Goal: Task Accomplishment & Management: Manage account settings

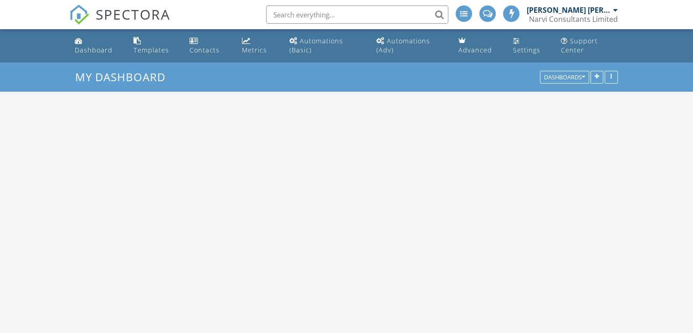
scroll to position [844, 707]
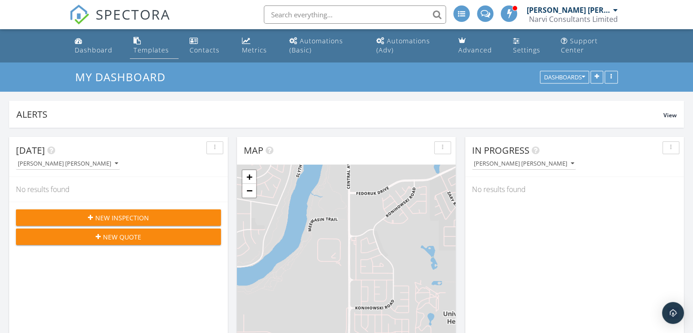
click at [136, 46] on div "Templates" at bounding box center [152, 50] width 36 height 9
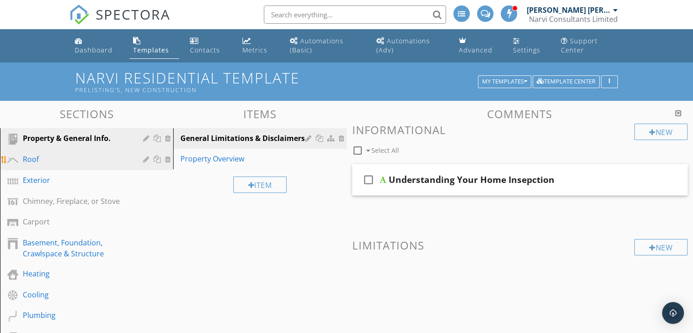
click at [52, 165] on div "Roof" at bounding box center [93, 160] width 141 height 12
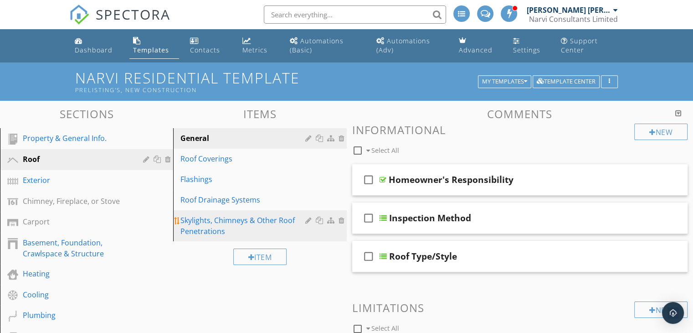
click at [218, 227] on div "Skylights, Chimneys & Other Roof Penetrations" at bounding box center [243, 226] width 127 height 22
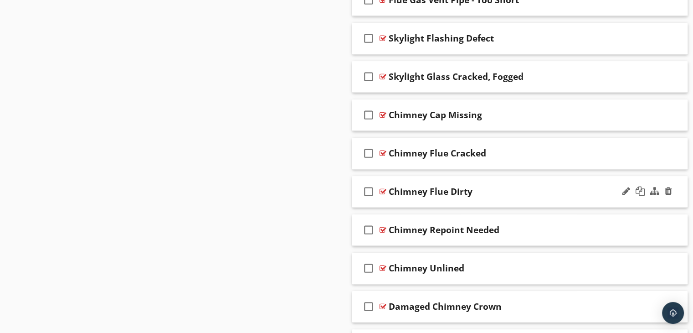
scroll to position [866, 0]
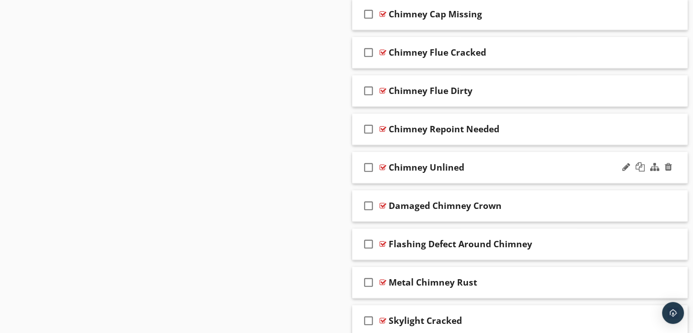
click at [383, 164] on div at bounding box center [383, 167] width 7 height 7
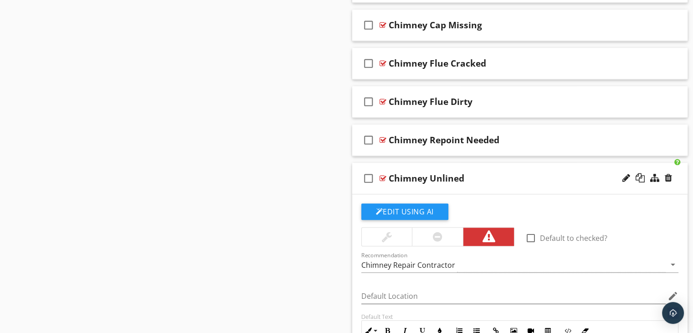
scroll to position [820, 0]
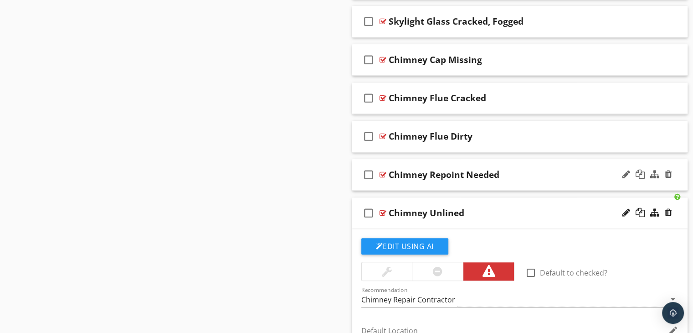
click at [382, 174] on div at bounding box center [383, 174] width 7 height 7
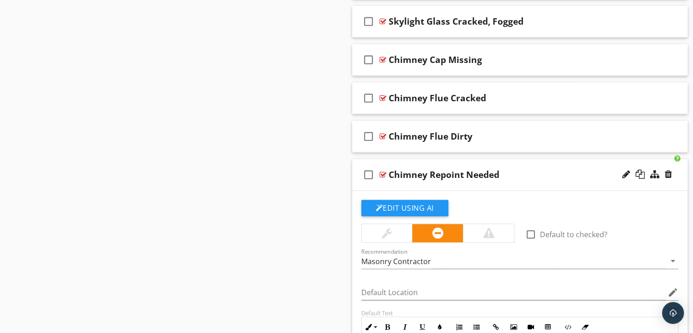
click at [382, 174] on div at bounding box center [383, 174] width 7 height 7
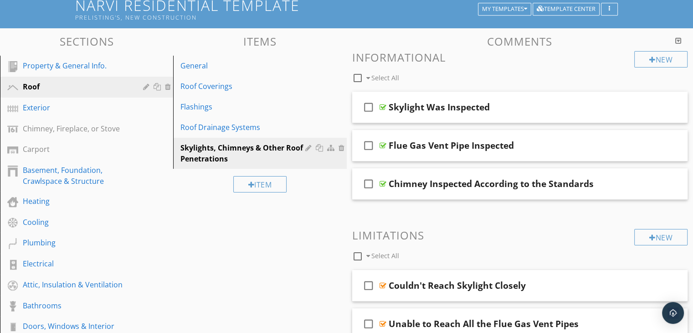
scroll to position [0, 0]
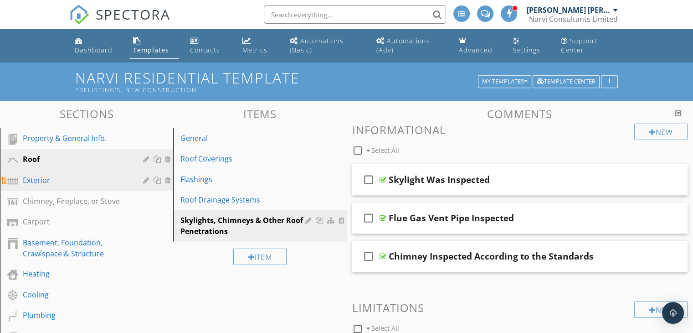
click at [66, 180] on div "Exterior" at bounding box center [76, 180] width 107 height 11
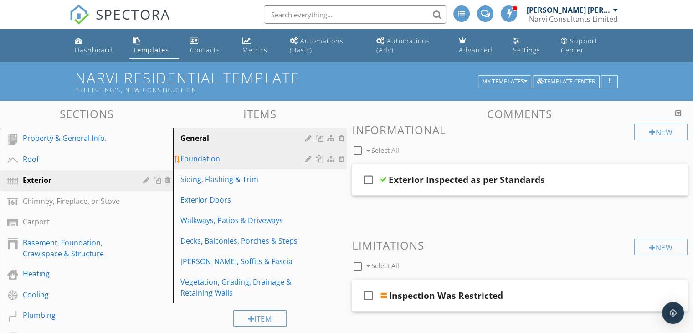
click at [228, 162] on div "Foundation" at bounding box center [243, 158] width 127 height 11
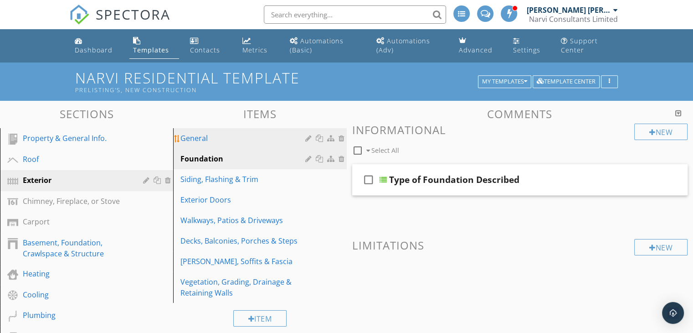
click at [225, 141] on div "General" at bounding box center [243, 138] width 127 height 11
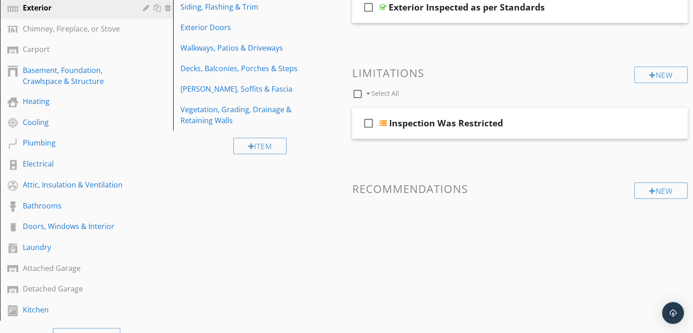
scroll to position [182, 0]
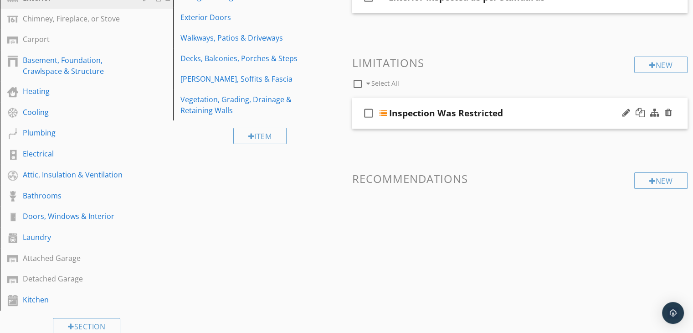
click at [383, 114] on div at bounding box center [383, 112] width 7 height 7
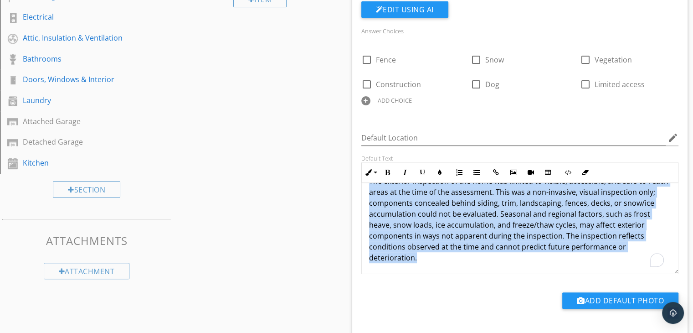
scroll to position [0, 0]
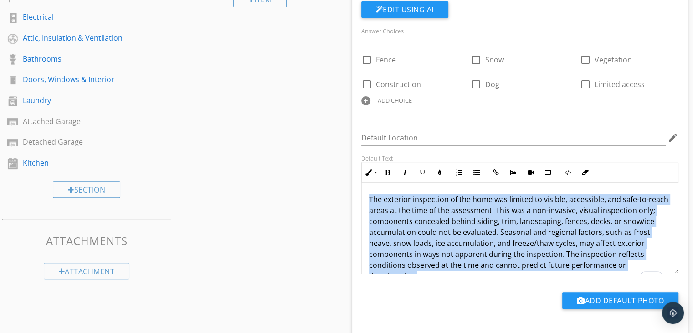
drag, startPoint x: 416, startPoint y: 258, endPoint x: 361, endPoint y: 166, distance: 106.7
click at [361, 166] on div "Inline Style XLarge Large Normal Small Light Small/Light Bold Italic Underline …" at bounding box center [520, 218] width 318 height 112
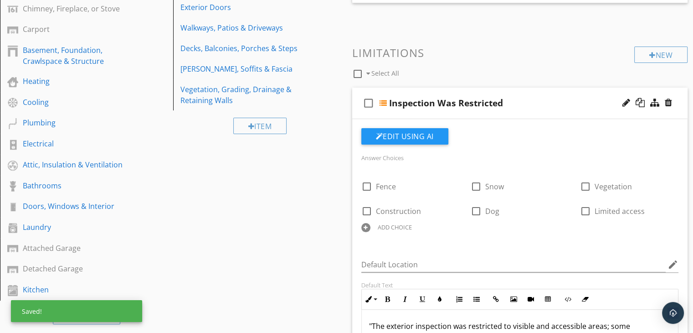
scroll to position [182, 0]
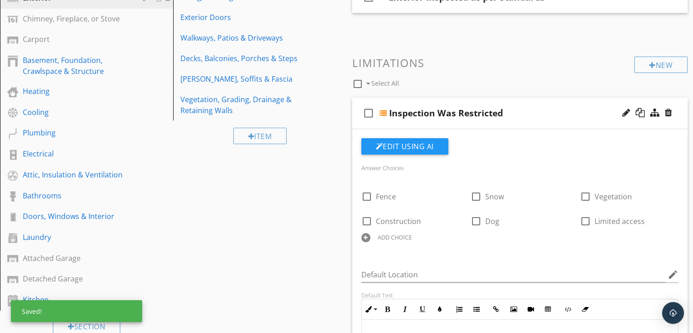
click at [385, 113] on div at bounding box center [383, 112] width 7 height 7
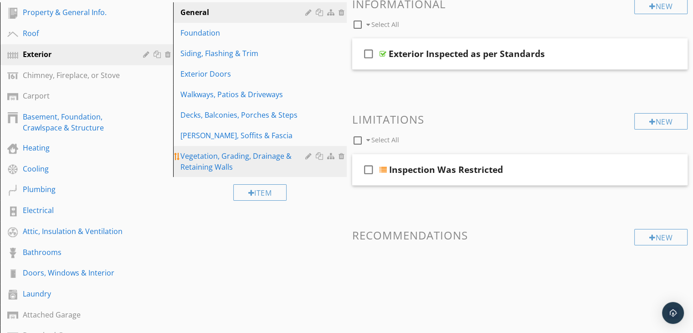
scroll to position [46, 0]
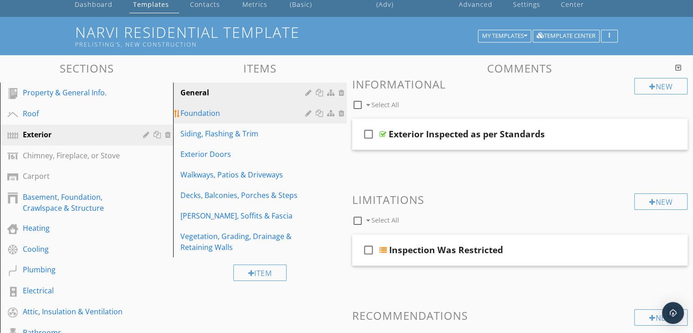
click at [228, 114] on div "Foundation" at bounding box center [243, 113] width 127 height 11
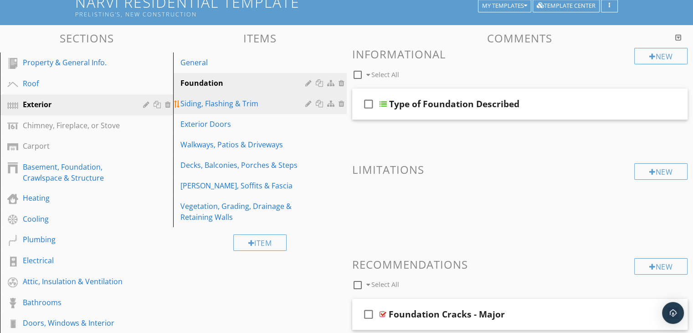
scroll to position [91, 0]
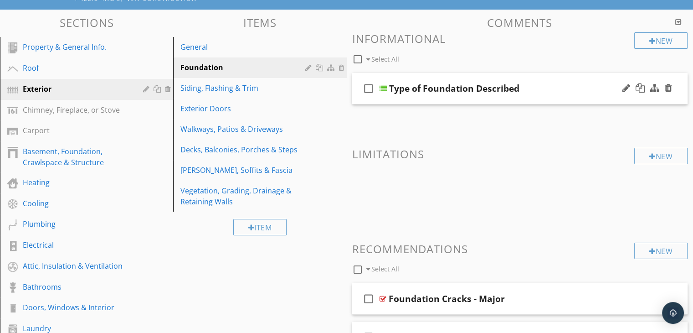
click at [383, 88] on div at bounding box center [383, 88] width 7 height 7
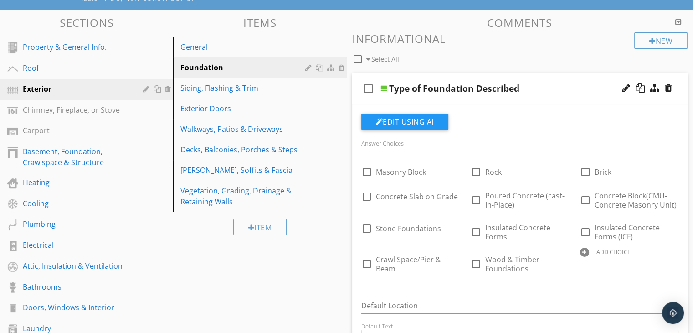
scroll to position [137, 0]
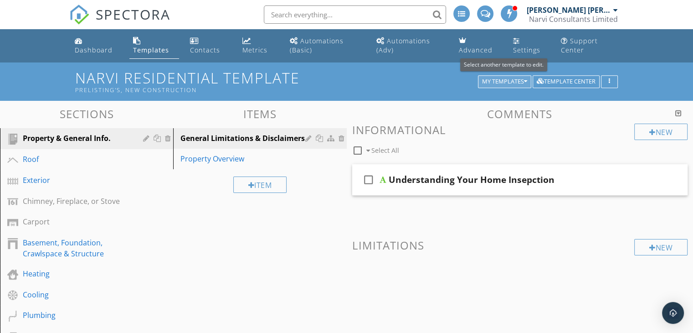
click at [519, 82] on div "My Templates" at bounding box center [504, 81] width 45 height 6
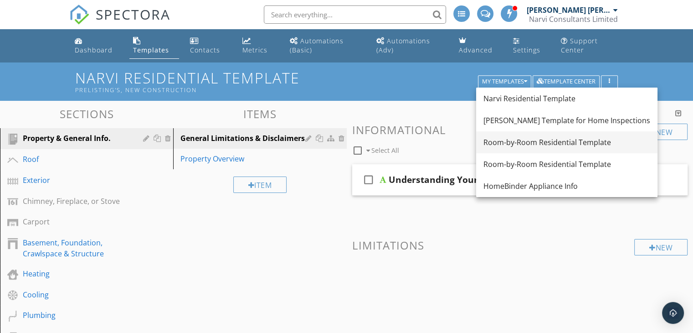
click at [513, 149] on link "Room-by-Room Residential Template" at bounding box center [566, 142] width 181 height 22
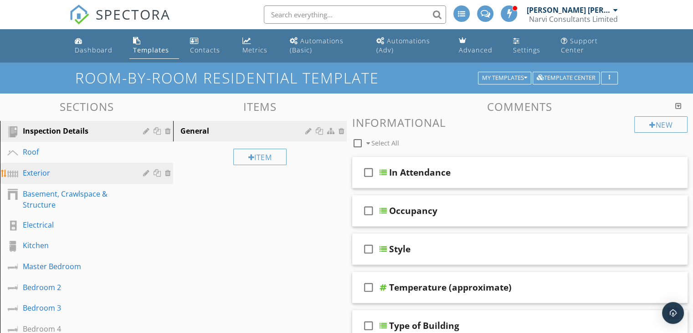
click at [26, 179] on link "Exterior" at bounding box center [88, 173] width 170 height 21
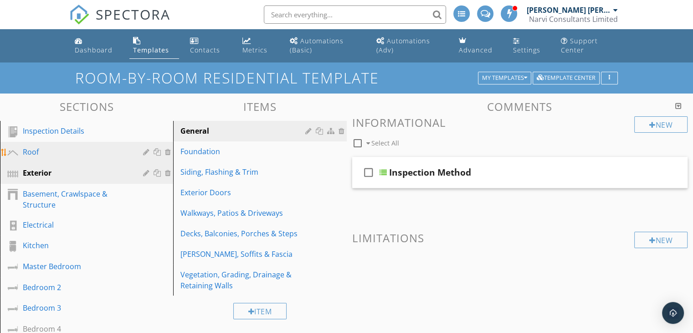
click at [49, 155] on div "Roof" at bounding box center [76, 151] width 107 height 11
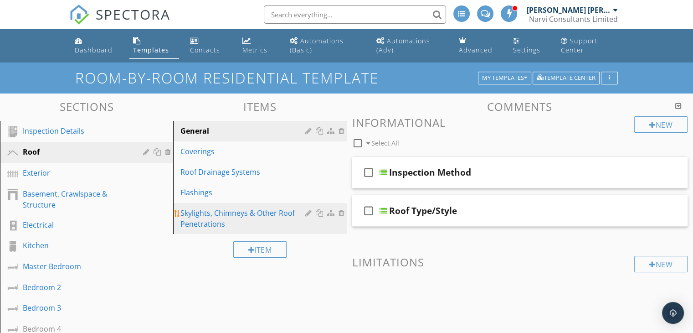
click at [207, 206] on link "Skylights, Chimneys & Other Roof Penetrations" at bounding box center [261, 218] width 170 height 31
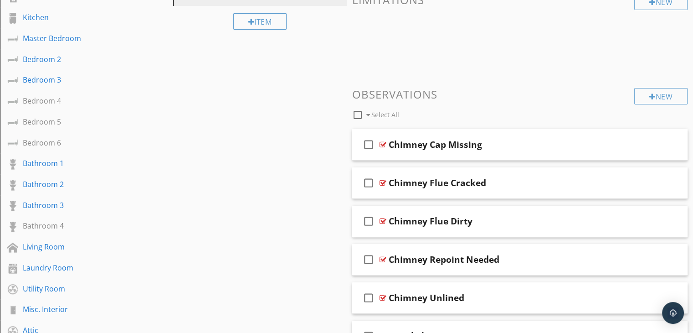
scroll to position [394, 0]
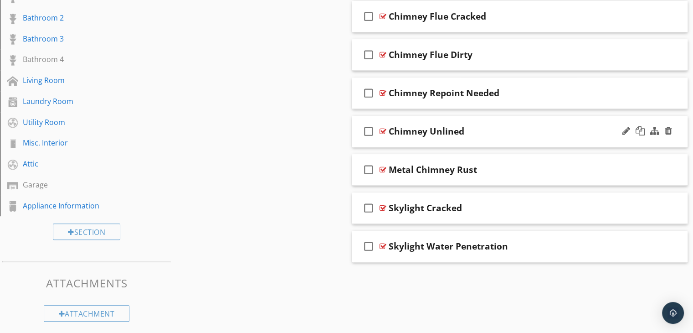
click at [383, 128] on div at bounding box center [383, 131] width 7 height 7
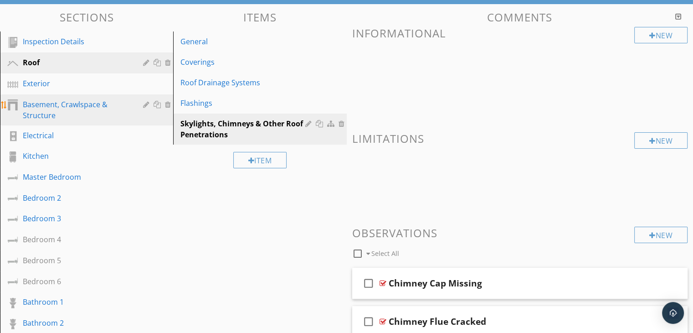
scroll to position [75, 0]
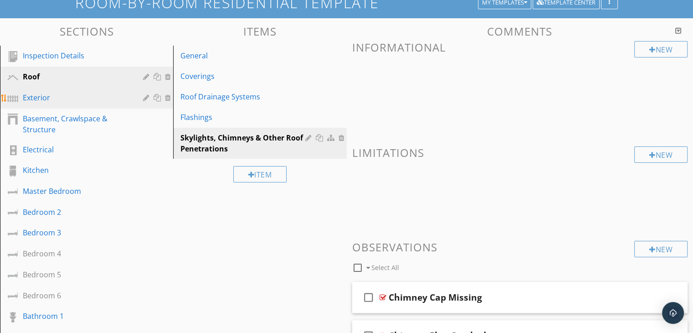
click at [71, 97] on div "Exterior" at bounding box center [76, 97] width 107 height 11
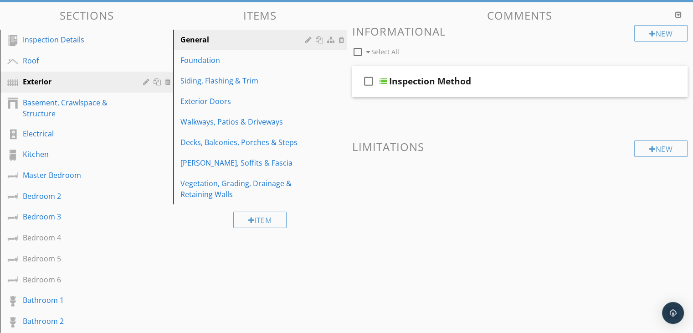
scroll to position [46, 0]
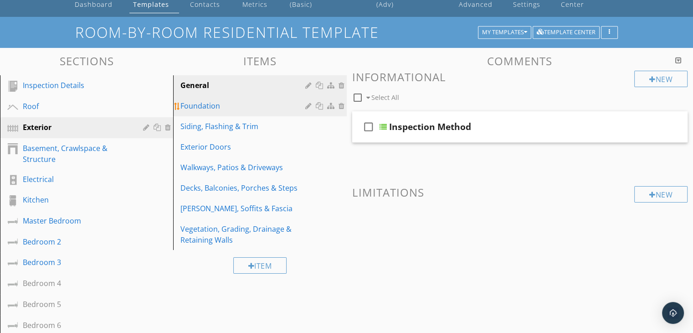
click at [215, 103] on div "Foundation" at bounding box center [243, 105] width 127 height 11
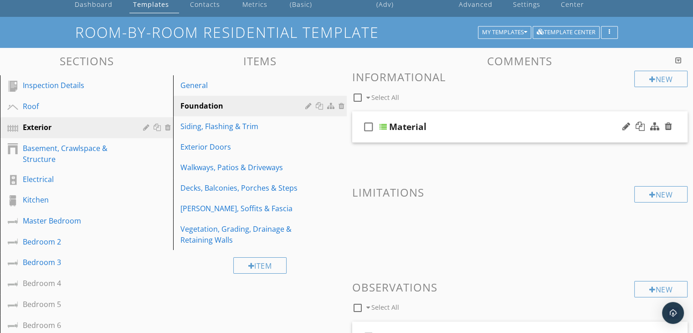
click at [378, 126] on div "check_box_outline_blank" at bounding box center [370, 127] width 18 height 22
checkbox input "true"
click at [386, 128] on div at bounding box center [383, 126] width 7 height 7
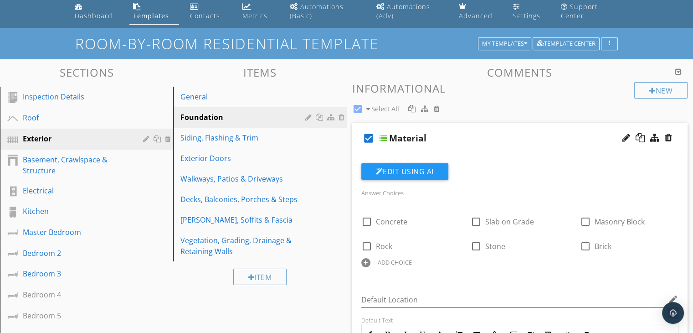
scroll to position [0, 0]
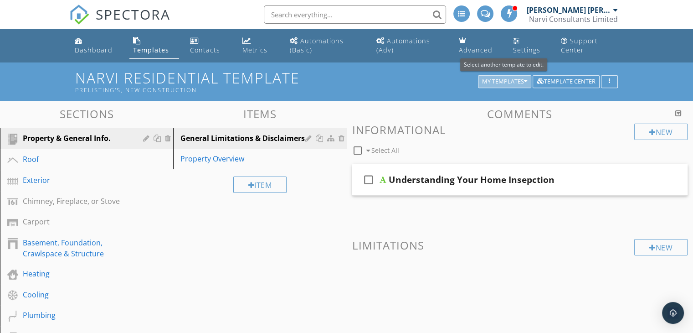
click at [495, 84] on div "My Templates" at bounding box center [504, 81] width 45 height 6
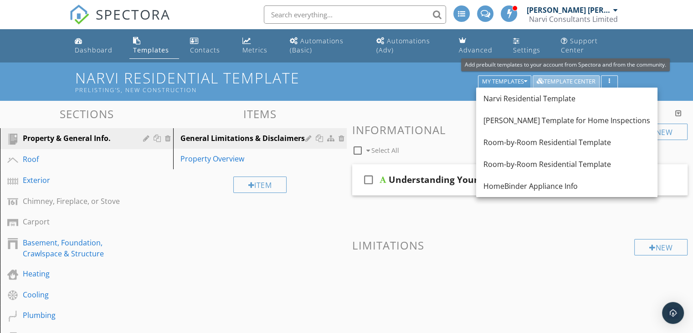
click at [555, 82] on div "Template Center" at bounding box center [566, 81] width 59 height 6
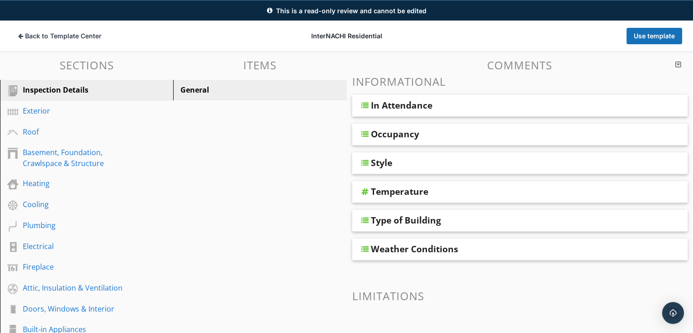
scroll to position [62, 0]
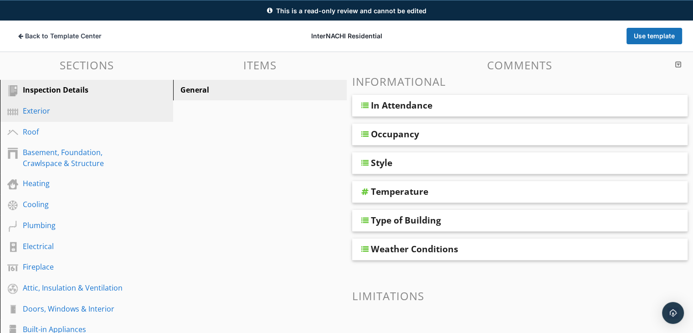
click at [89, 114] on div "Exterior" at bounding box center [76, 110] width 107 height 11
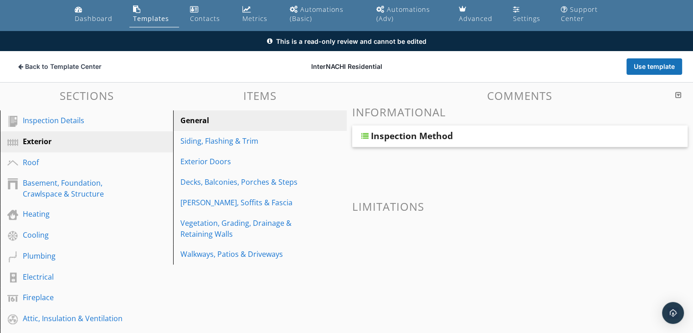
scroll to position [91, 0]
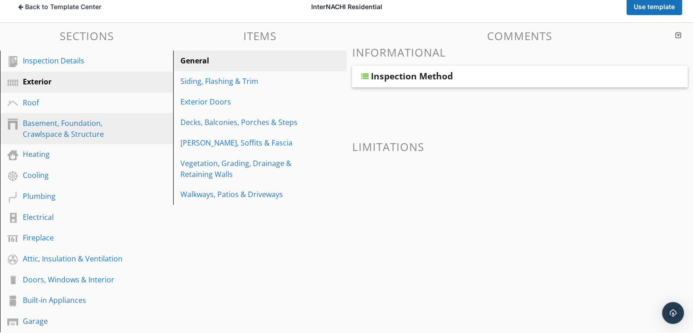
click at [64, 131] on div "Basement, Foundation, Crawlspace & Structure" at bounding box center [76, 129] width 107 height 22
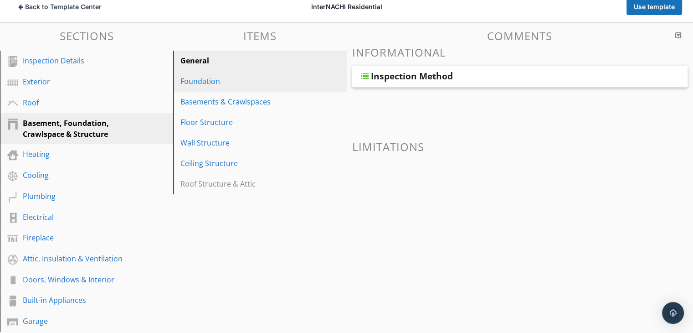
click at [219, 85] on div "Foundation" at bounding box center [243, 81] width 127 height 11
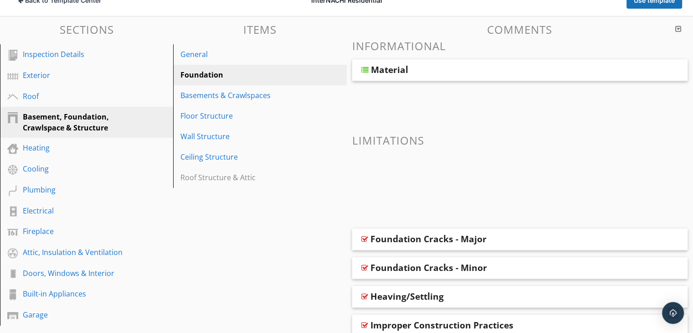
scroll to position [46, 0]
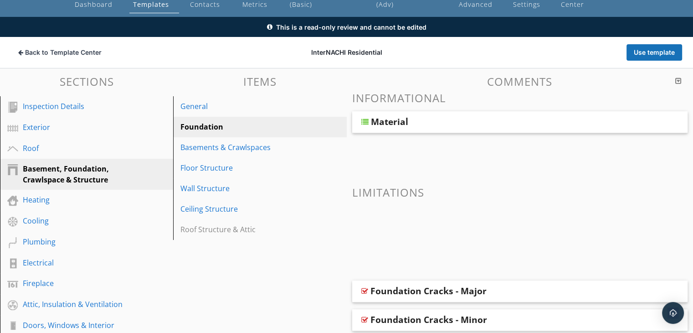
click at [364, 122] on div at bounding box center [364, 121] width 7 height 7
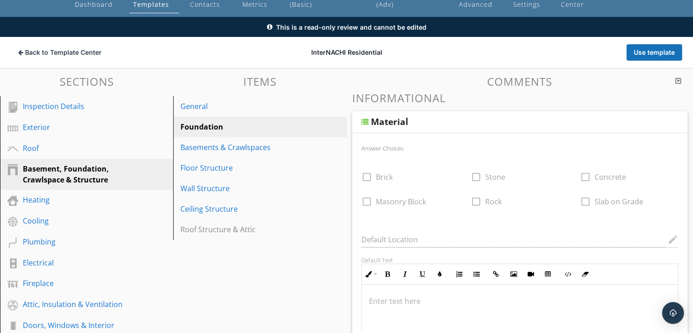
scroll to position [0, 0]
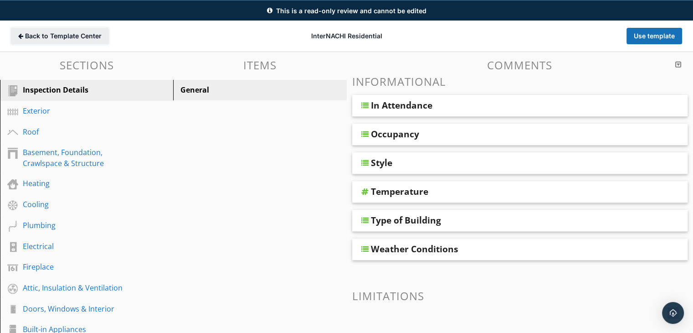
click at [97, 31] on span "Back to Template Center" at bounding box center [63, 35] width 77 height 9
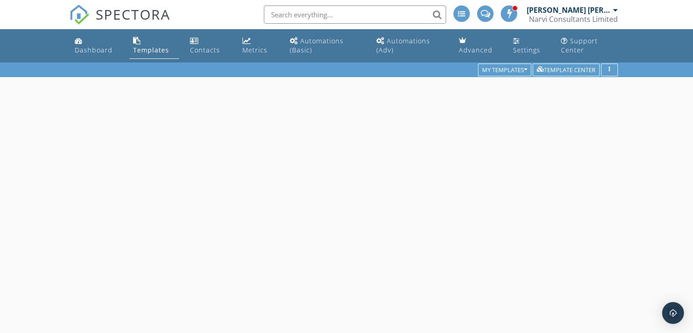
scroll to position [62, 0]
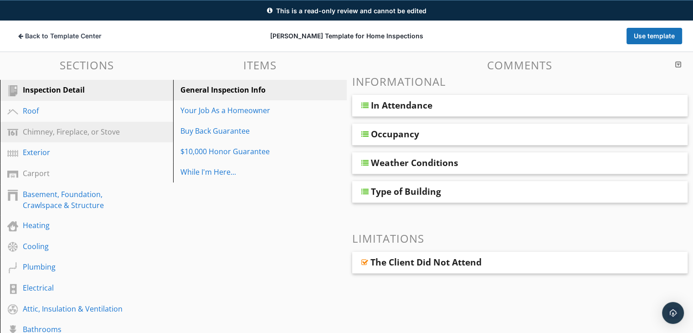
click at [80, 130] on div "Chimney, Fireplace, or Stove" at bounding box center [76, 131] width 107 height 11
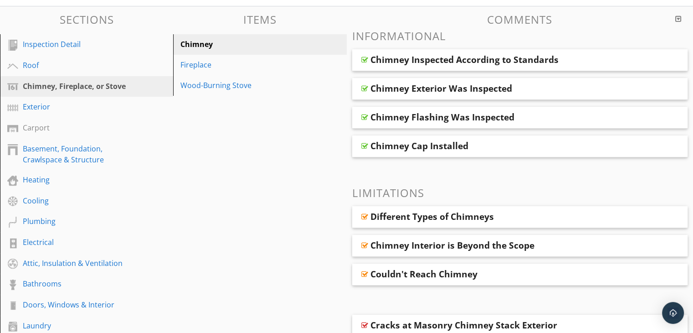
scroll to position [16, 0]
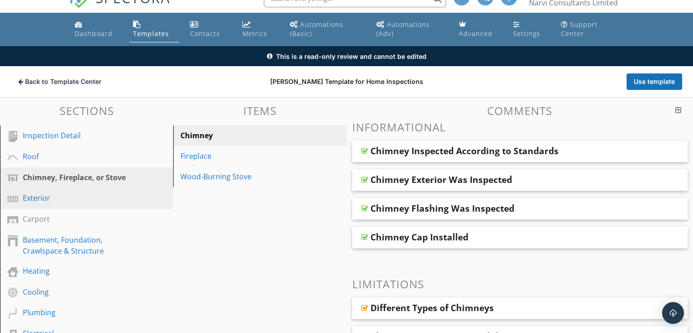
click at [62, 203] on link "Exterior" at bounding box center [88, 198] width 170 height 21
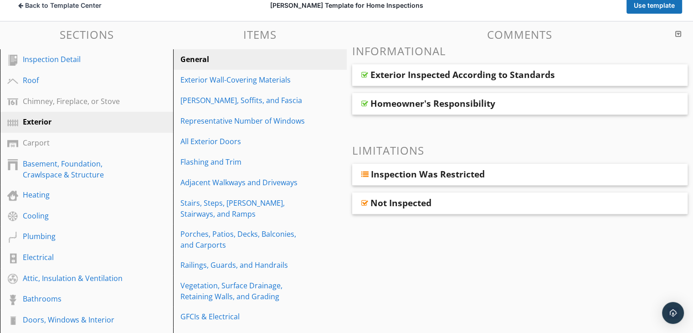
scroll to position [108, 0]
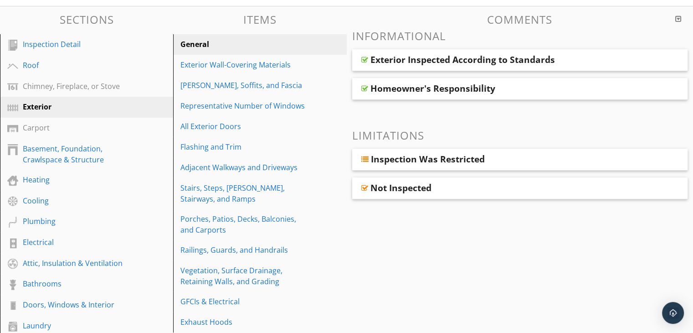
click at [365, 159] on div at bounding box center [364, 158] width 7 height 7
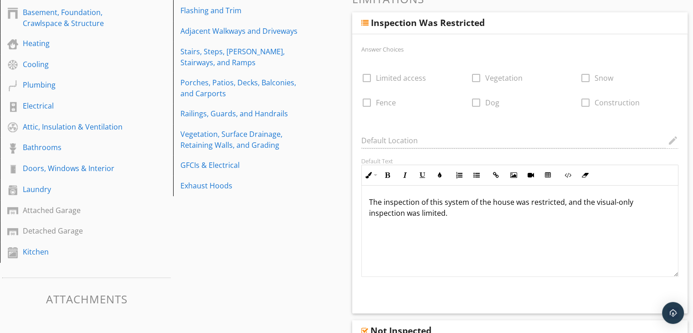
scroll to position [244, 0]
drag, startPoint x: 450, startPoint y: 214, endPoint x: 366, endPoint y: 201, distance: 84.4
click at [366, 202] on div "The inspection of this system of the house was restricted, and the visual-only …" at bounding box center [520, 230] width 317 height 91
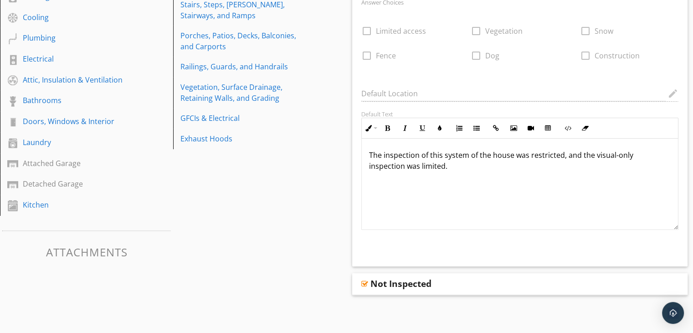
click at [364, 282] on div at bounding box center [364, 283] width 7 height 7
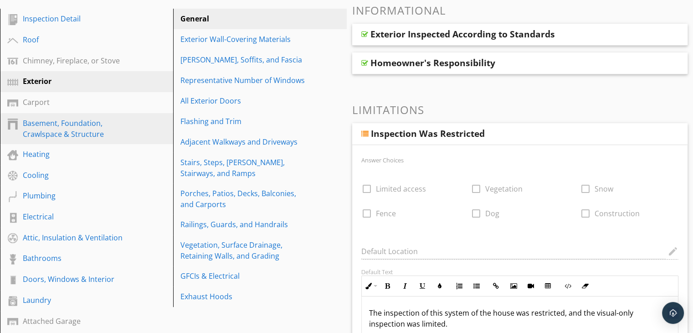
scroll to position [63, 0]
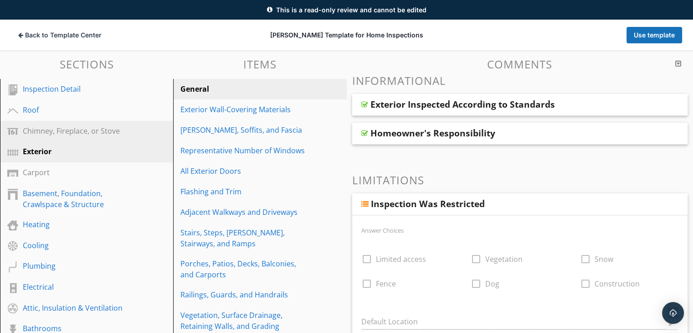
click at [67, 131] on div "Chimney, Fireplace, or Stove" at bounding box center [76, 130] width 107 height 11
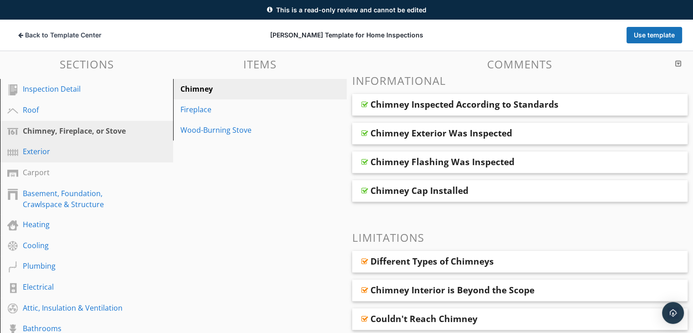
click at [62, 154] on div "Exterior" at bounding box center [76, 151] width 107 height 11
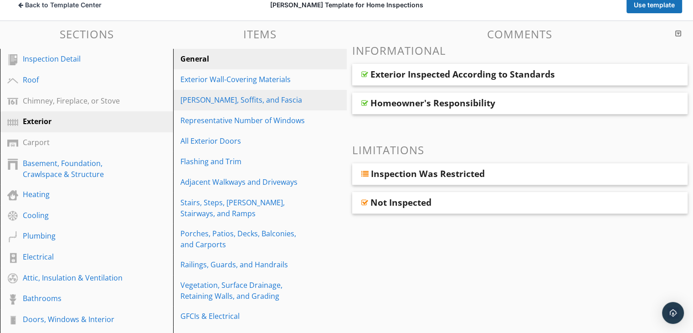
scroll to position [108, 0]
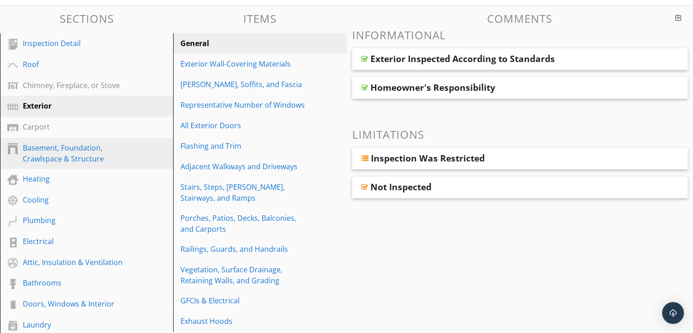
click at [55, 155] on div "Basement, Foundation, Crawlspace & Structure" at bounding box center [76, 153] width 107 height 22
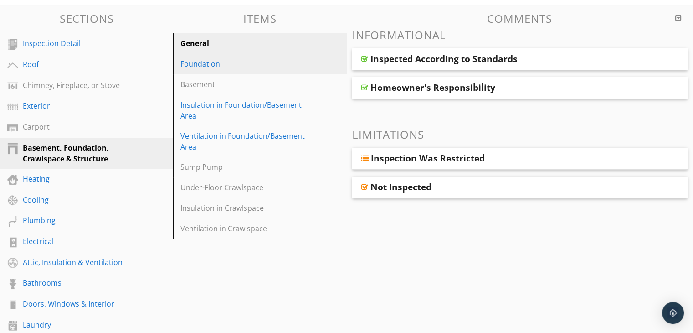
click at [215, 70] on link "Foundation" at bounding box center [261, 64] width 170 height 20
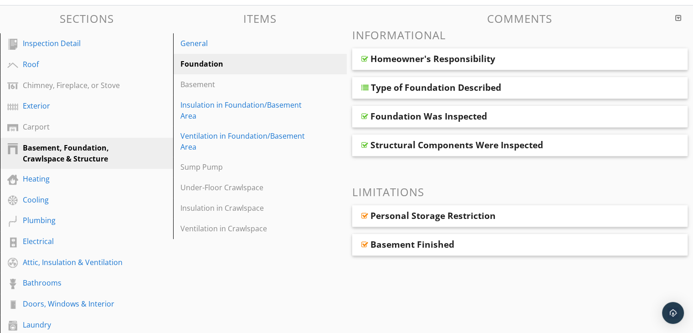
click at [361, 91] on div at bounding box center [364, 87] width 7 height 7
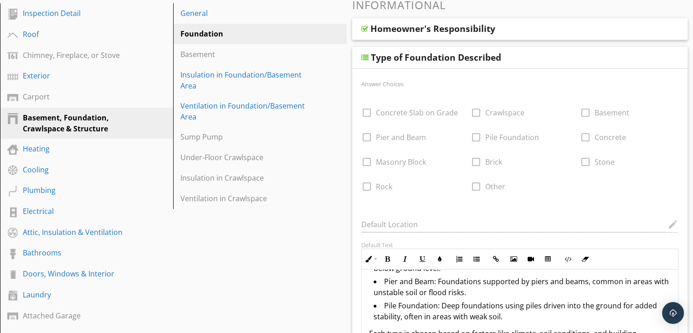
scroll to position [154, 0]
